Goal: Check status

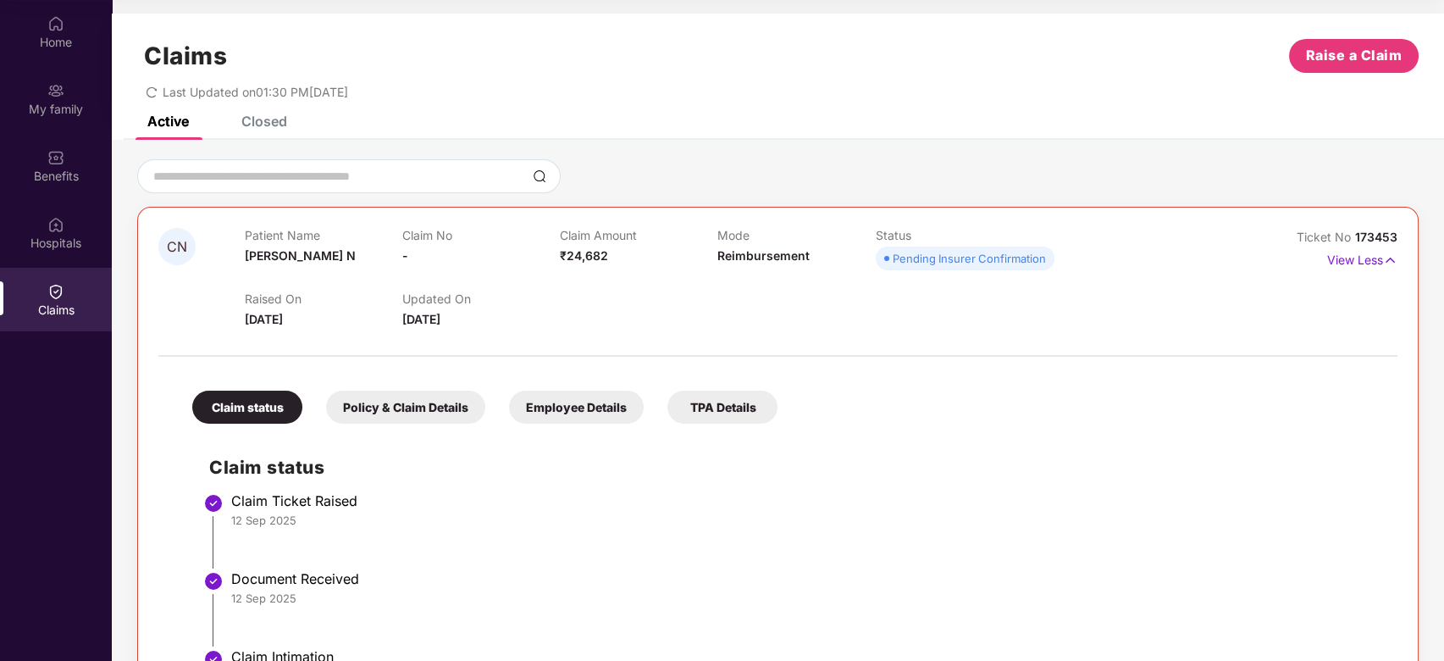
scroll to position [149, 0]
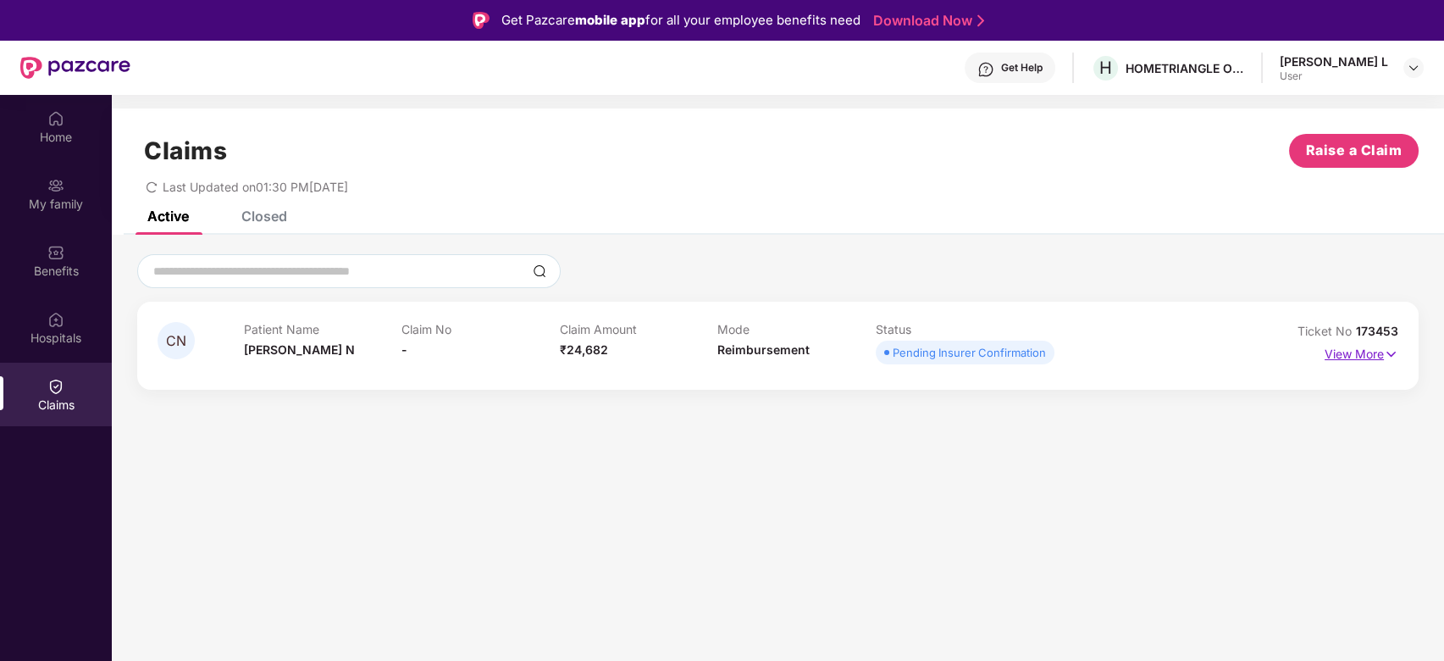
click at [1384, 358] on img at bounding box center [1391, 354] width 14 height 19
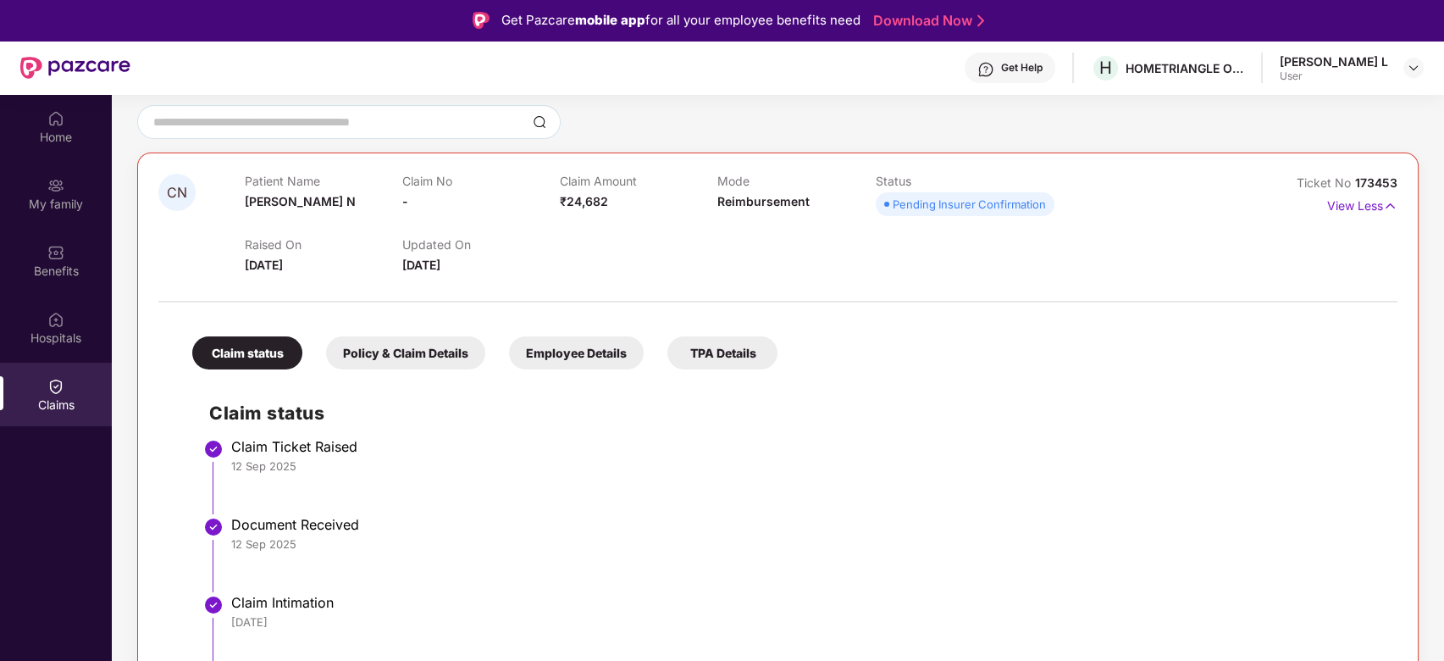
scroll to position [95, 0]
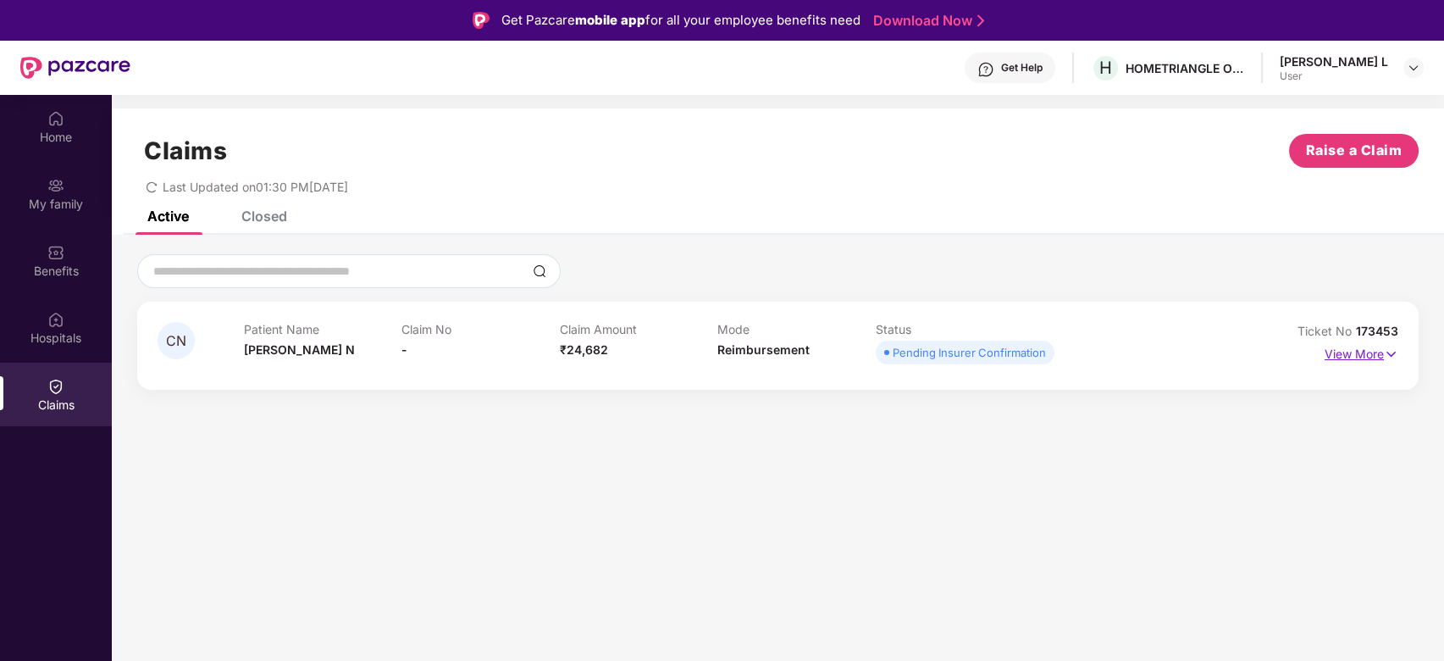
click at [1366, 349] on p "View More" at bounding box center [1362, 351] width 74 height 23
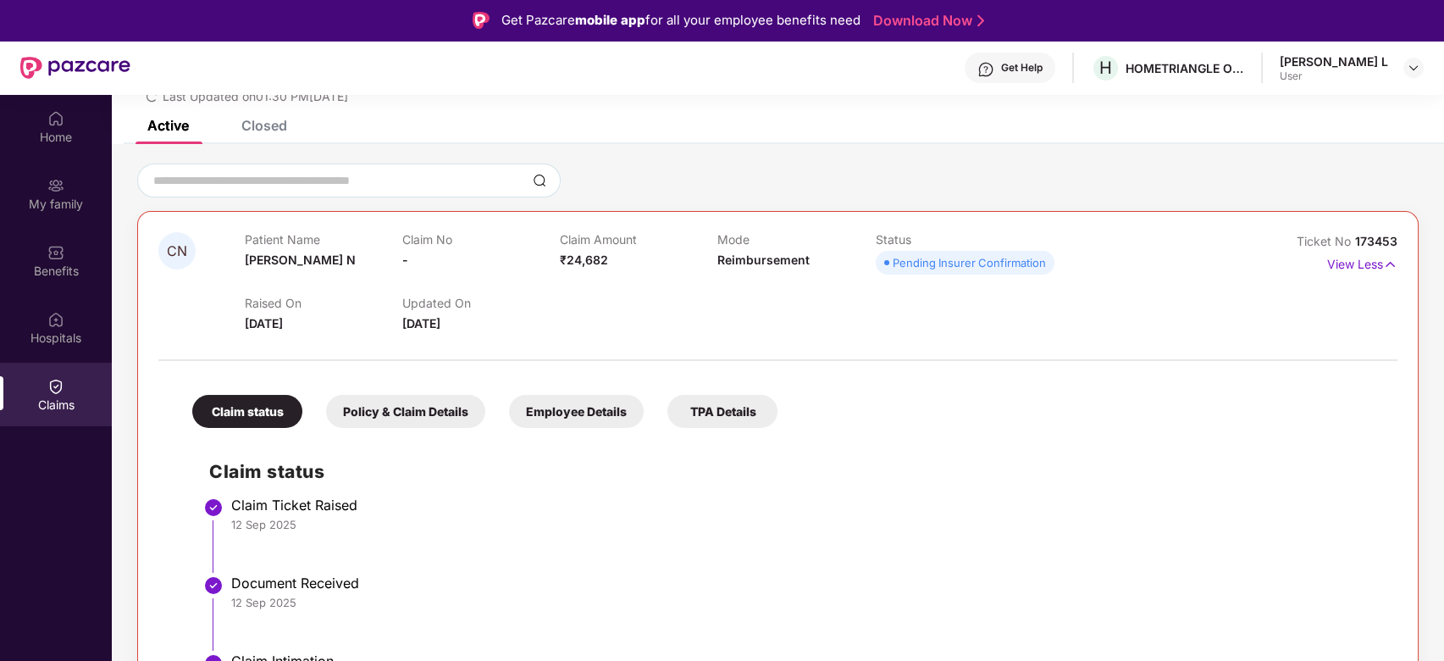
scroll to position [149, 0]
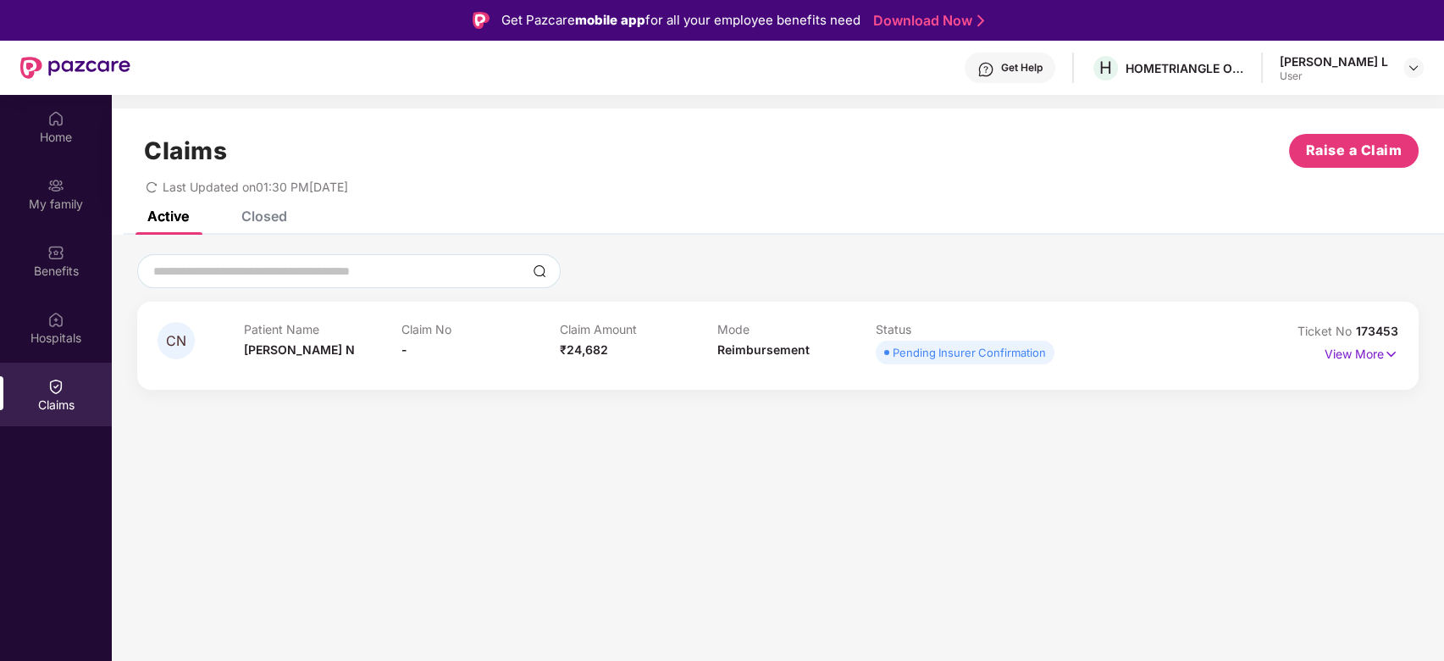
click at [877, 213] on div "Active Closed" at bounding box center [778, 223] width 1332 height 24
click at [1359, 354] on p "View More" at bounding box center [1362, 351] width 74 height 23
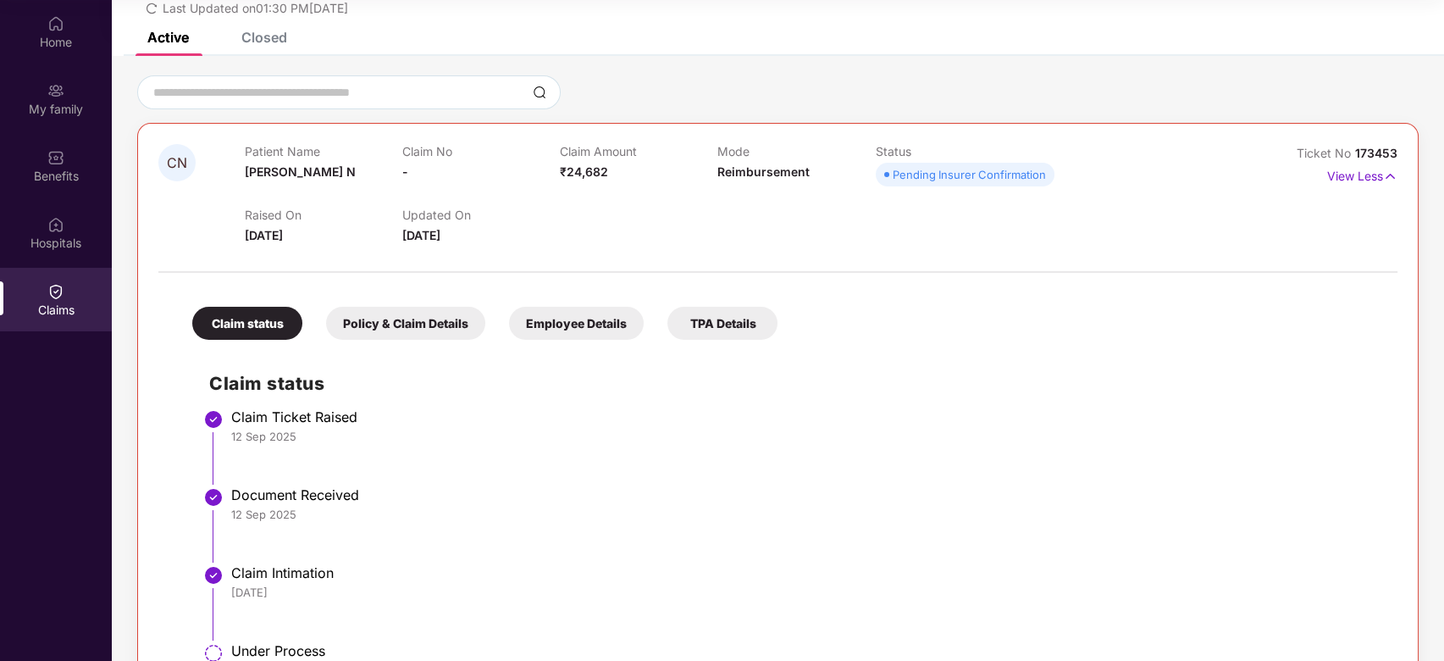
scroll to position [149, 0]
